Goal: Task Accomplishment & Management: Use online tool/utility

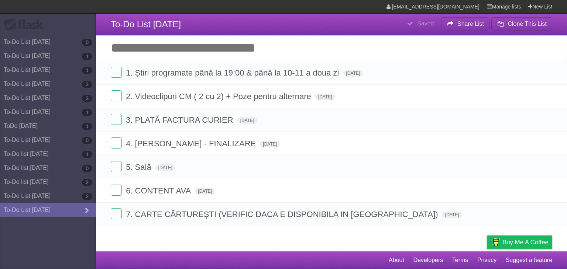
type span "[DATE]"
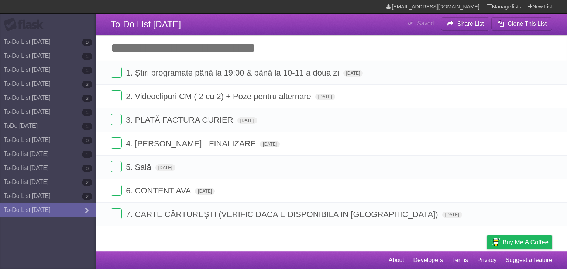
type span "[DATE]"
click at [111, 68] on label at bounding box center [116, 72] width 11 height 11
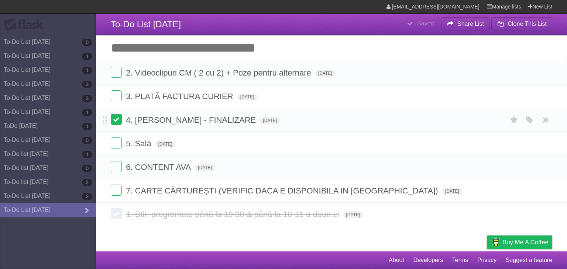
click at [114, 124] on label at bounding box center [116, 119] width 11 height 11
